Goal: Leave review/rating: Share an evaluation or opinion about a product, service, or content

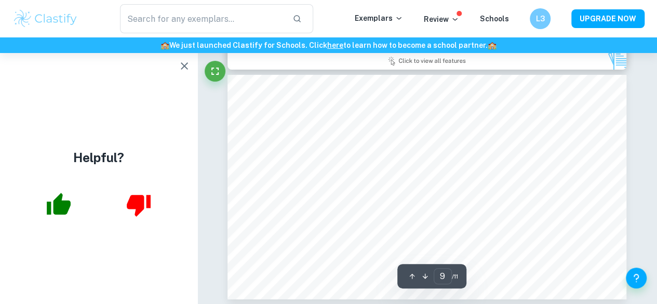
scroll to position [2020, 0]
click at [182, 64] on icon "button" at bounding box center [184, 65] width 7 height 7
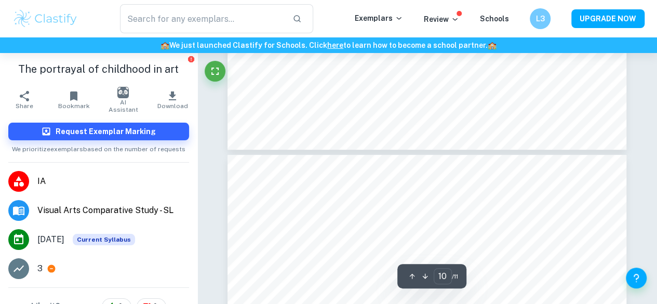
type input "11"
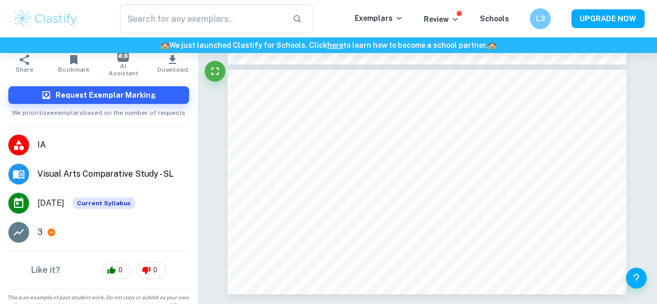
scroll to position [45, 0]
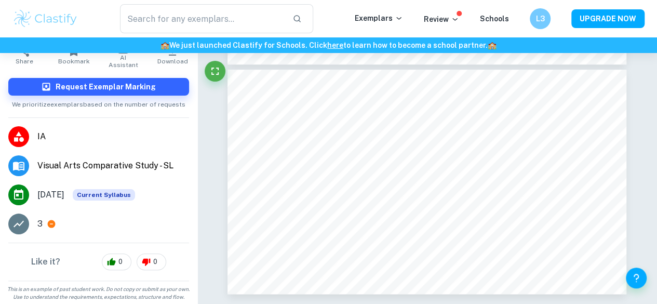
click at [23, 229] on div at bounding box center [18, 223] width 21 height 21
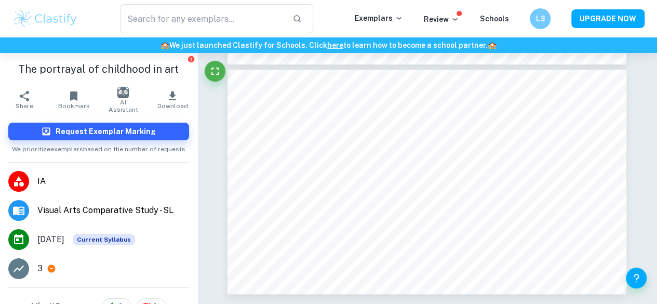
scroll to position [0, 0]
